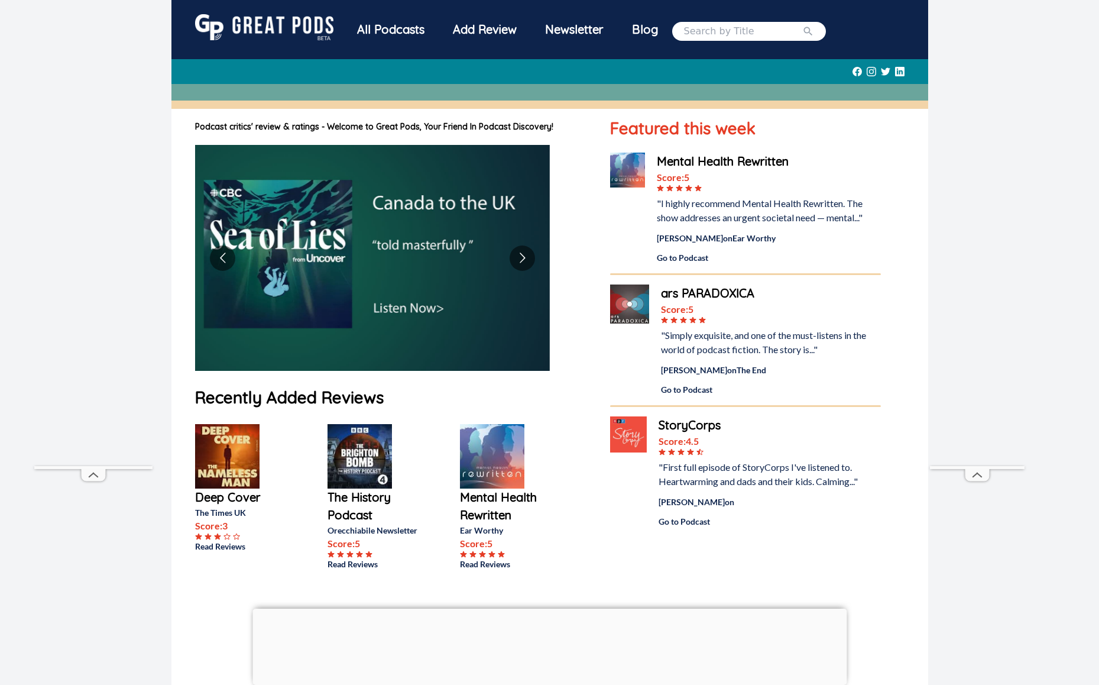
click at [276, 39] on img at bounding box center [264, 27] width 138 height 26
click at [355, 31] on div "All Podcasts" at bounding box center [391, 29] width 96 height 31
